Goal: Transaction & Acquisition: Obtain resource

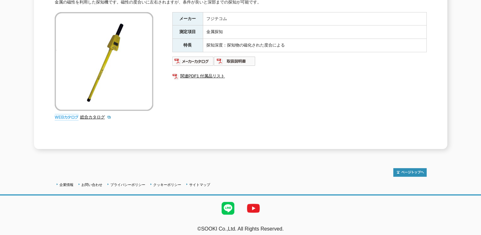
click at [122, 71] on img at bounding box center [104, 61] width 99 height 99
click at [205, 56] on img at bounding box center [193, 61] width 42 height 10
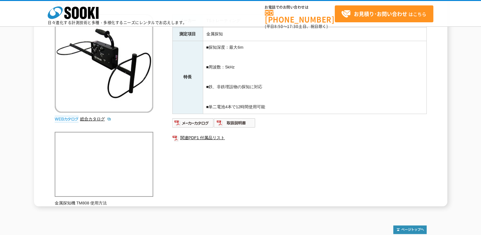
scroll to position [95, 0]
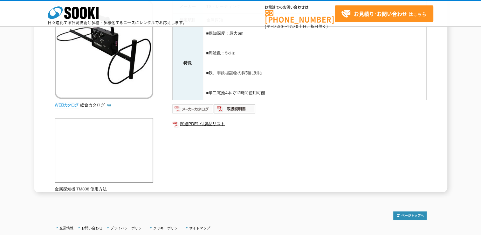
click at [189, 107] on img at bounding box center [193, 109] width 42 height 10
